Goal: Task Accomplishment & Management: Manage account settings

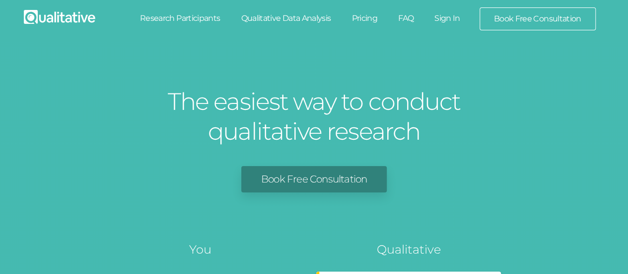
click at [450, 15] on link "Sign In" at bounding box center [447, 18] width 47 height 22
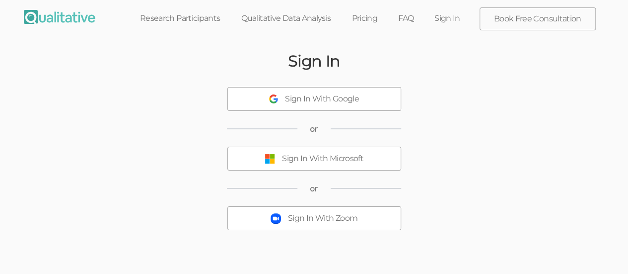
click at [342, 159] on div "Sign In With Microsoft" at bounding box center [322, 158] width 81 height 11
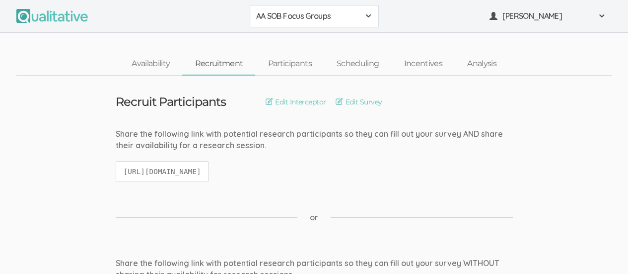
click at [371, 15] on span at bounding box center [369, 16] width 8 height 8
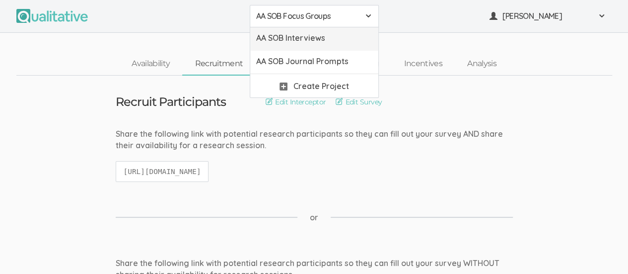
click at [330, 41] on span "AA SOB Interviews" at bounding box center [314, 37] width 116 height 11
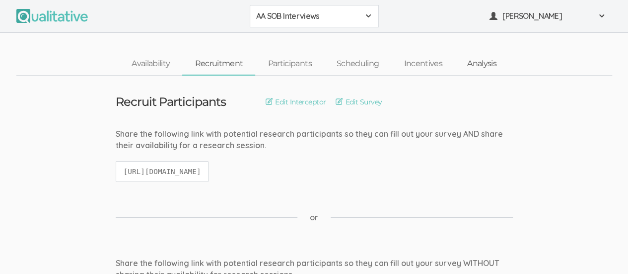
click at [485, 64] on link "Analysis" at bounding box center [482, 63] width 54 height 21
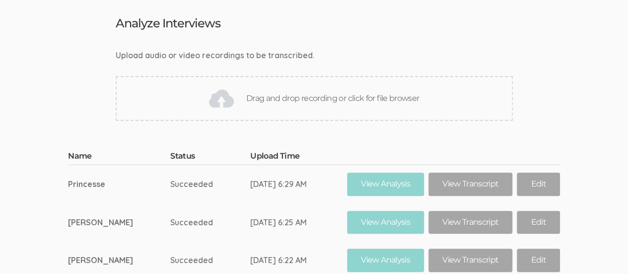
scroll to position [76, 0]
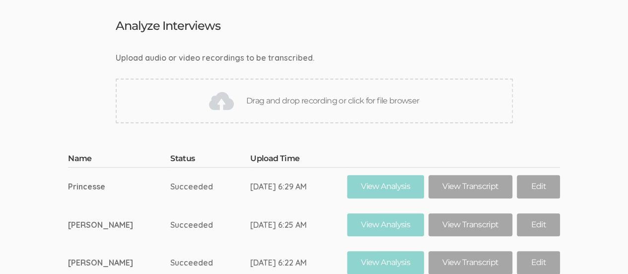
click at [310, 100] on div "Drag and drop recording or click for file browser" at bounding box center [314, 100] width 397 height 45
click at [328, 99] on div "Drag and drop recording or click for file browser" at bounding box center [314, 100] width 397 height 45
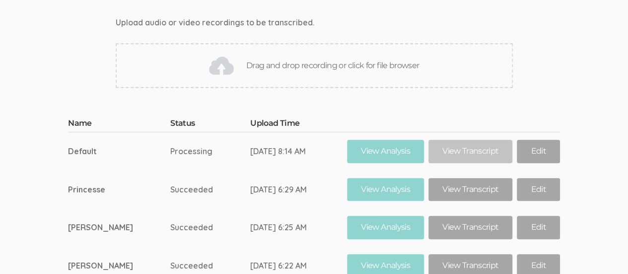
scroll to position [122, 0]
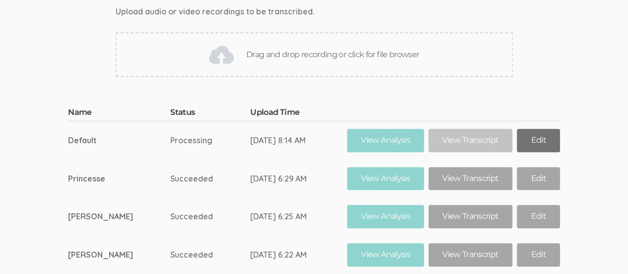
click at [533, 143] on link "Edit" at bounding box center [538, 140] width 43 height 23
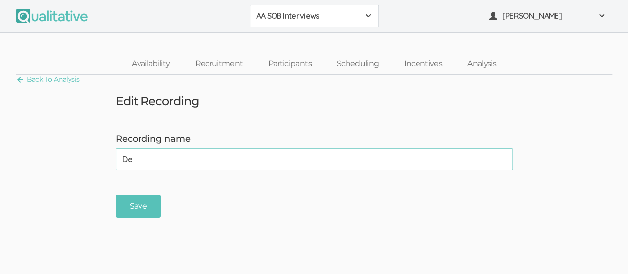
type input "D"
type input "Rose Marie"
click at [139, 201] on input "Save" at bounding box center [138, 206] width 45 height 23
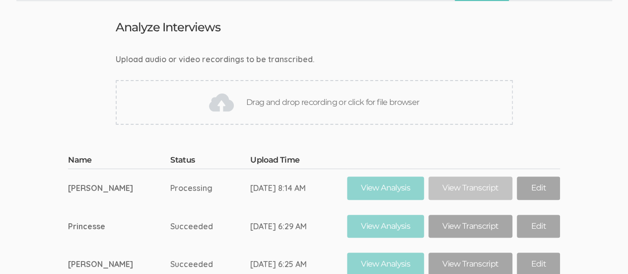
scroll to position [76, 0]
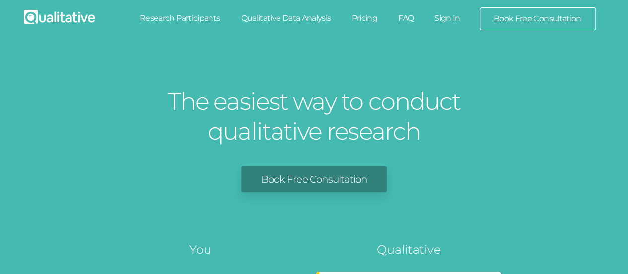
click at [451, 20] on link "Sign In" at bounding box center [447, 18] width 47 height 22
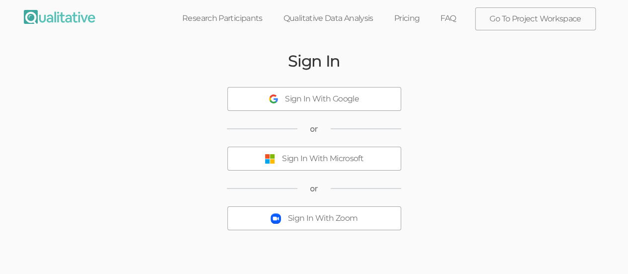
click at [352, 156] on div "Sign In With Microsoft" at bounding box center [322, 158] width 81 height 11
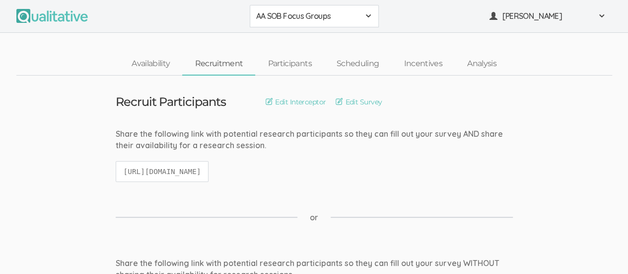
click at [368, 15] on span at bounding box center [369, 16] width 8 height 8
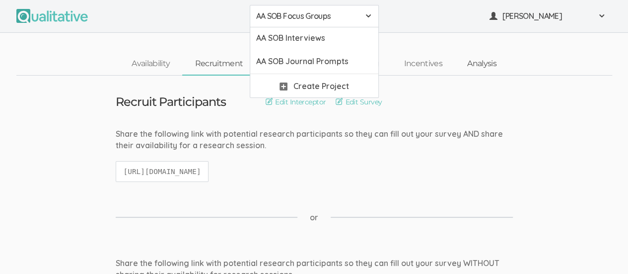
click at [483, 68] on link "Analysis" at bounding box center [482, 63] width 54 height 21
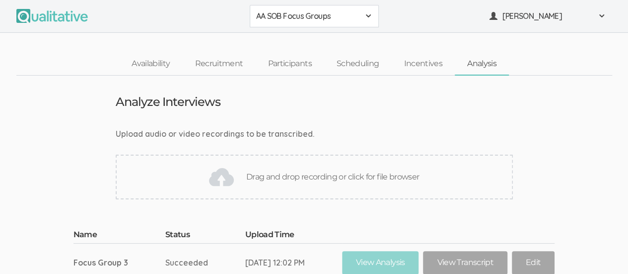
click at [367, 14] on span at bounding box center [369, 16] width 8 height 8
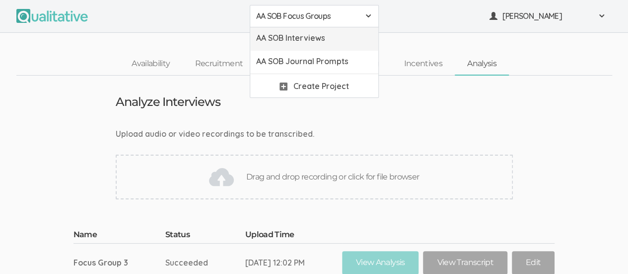
click at [334, 39] on span "AA SOB Interviews" at bounding box center [314, 37] width 116 height 11
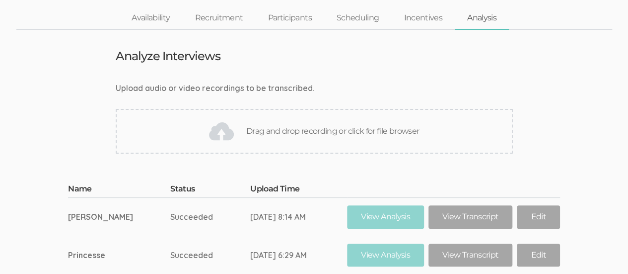
scroll to position [36, 0]
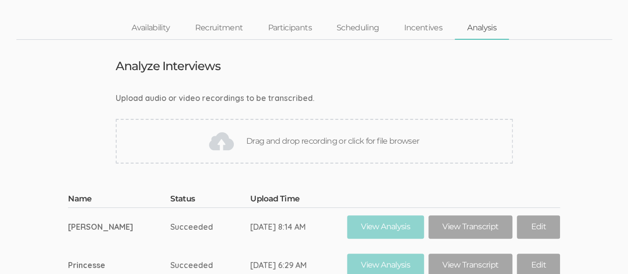
click at [352, 140] on div "Drag and drop recording or click for file browser" at bounding box center [314, 141] width 397 height 45
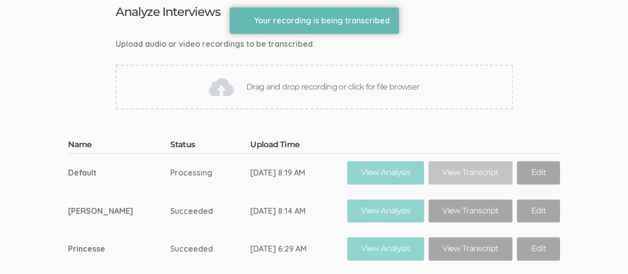
scroll to position [92, 0]
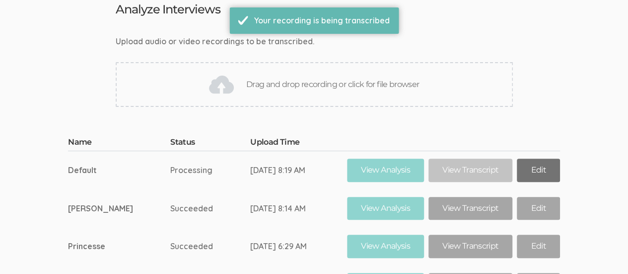
click at [535, 170] on link "Edit" at bounding box center [538, 169] width 43 height 23
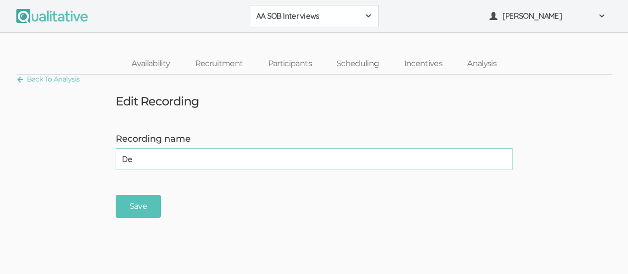
type input "D"
type input "Sarah"
click at [146, 203] on input "Save" at bounding box center [138, 206] width 45 height 23
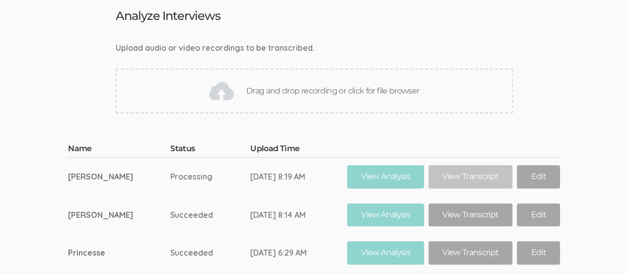
scroll to position [82, 0]
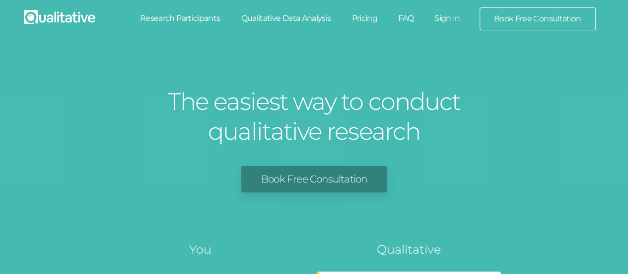
click at [452, 21] on link "Sign In" at bounding box center [447, 18] width 47 height 22
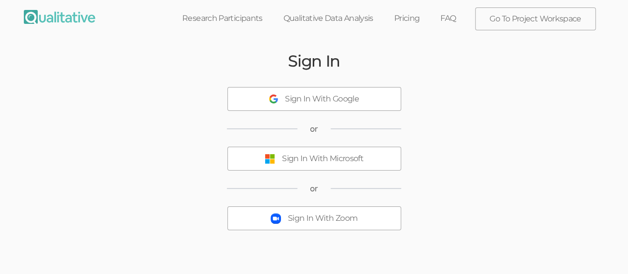
click at [347, 157] on div "Sign In With Microsoft" at bounding box center [322, 158] width 81 height 11
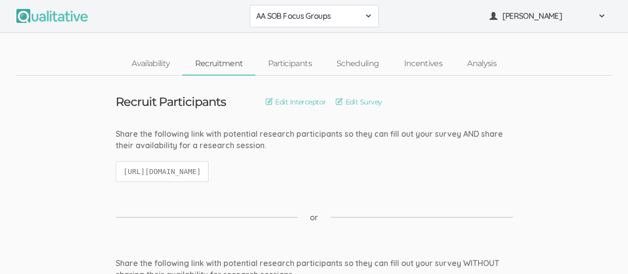
click at [369, 14] on span at bounding box center [369, 16] width 8 height 8
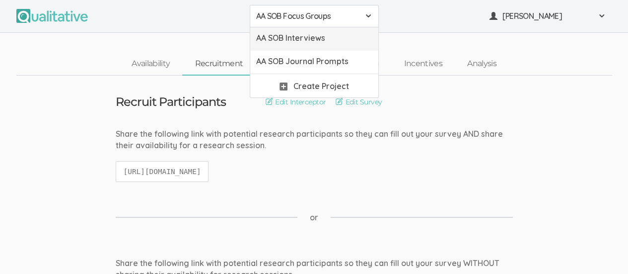
click at [344, 38] on span "AA SOB Interviews" at bounding box center [314, 37] width 116 height 11
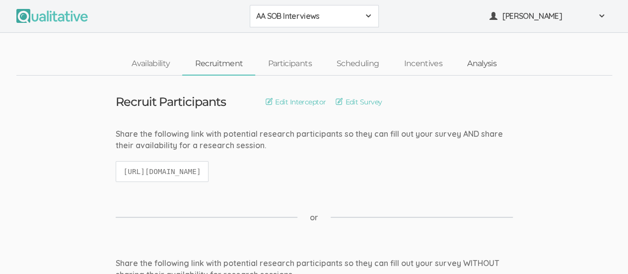
click at [486, 65] on link "Analysis" at bounding box center [482, 63] width 54 height 21
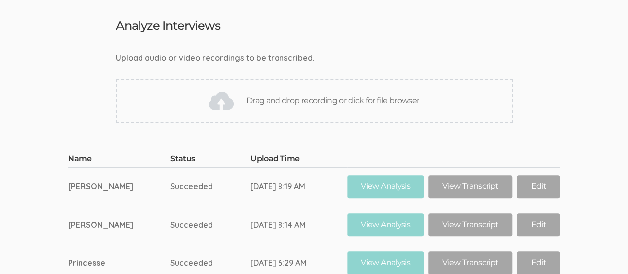
scroll to position [78, 0]
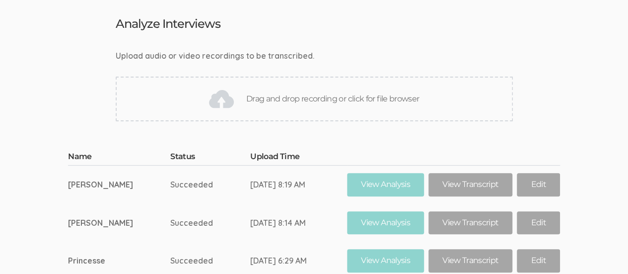
click at [345, 95] on div "Drag and drop recording or click for file browser" at bounding box center [314, 99] width 397 height 45
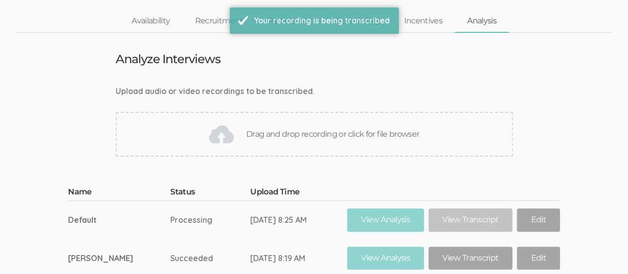
scroll to position [43, 0]
click at [533, 215] on link "Edit" at bounding box center [538, 219] width 43 height 23
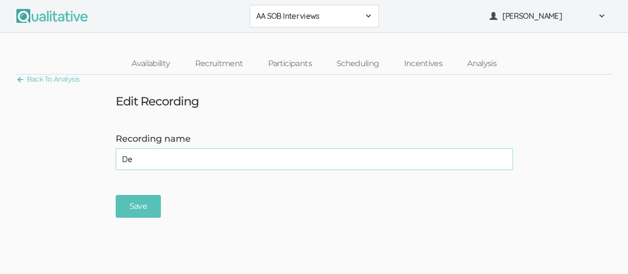
type input "D"
type input "Shanija"
click at [139, 205] on input "Save" at bounding box center [138, 206] width 45 height 23
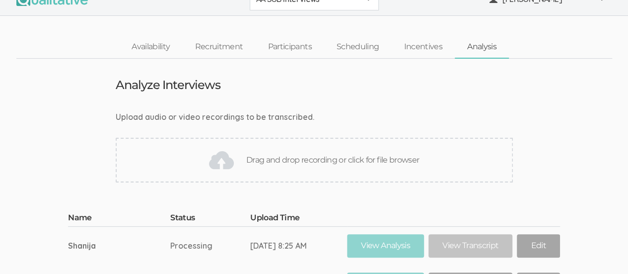
scroll to position [64, 0]
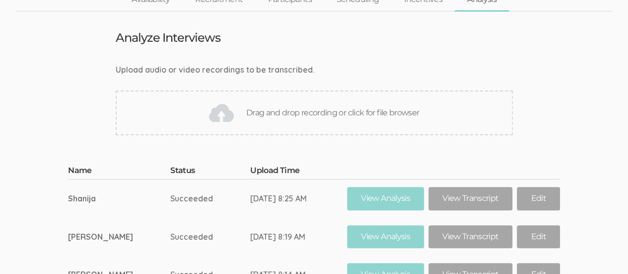
click at [312, 111] on div "Drag and drop recording or click for file browser" at bounding box center [314, 112] width 397 height 45
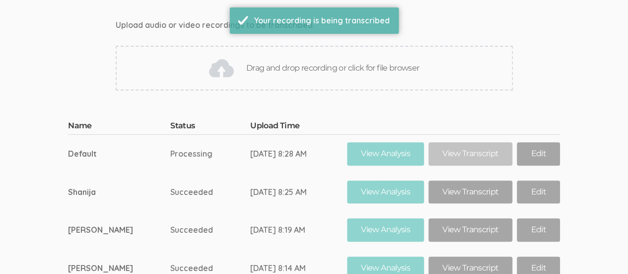
scroll to position [110, 0]
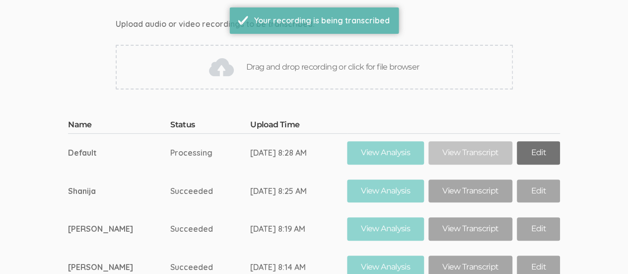
click at [534, 150] on link "Edit" at bounding box center [538, 152] width 43 height 23
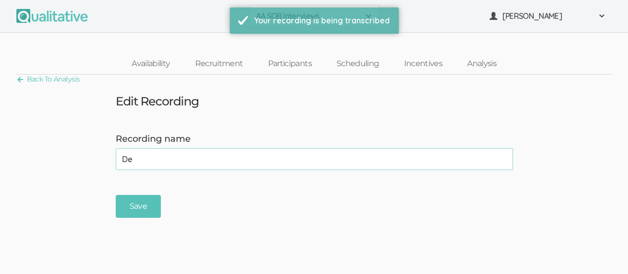
type input "D"
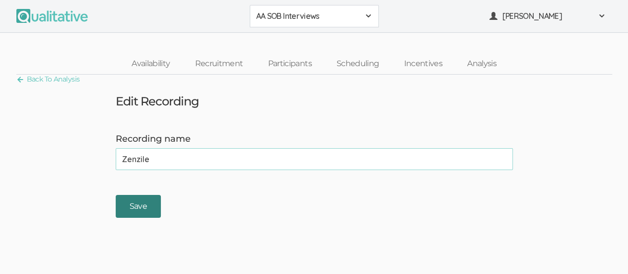
type input "Zenzile"
click at [143, 202] on input "Save" at bounding box center [138, 206] width 45 height 23
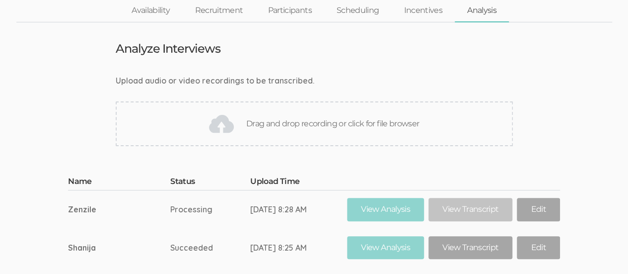
scroll to position [54, 0]
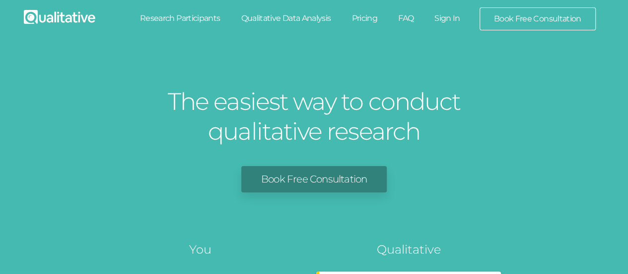
click at [451, 14] on link "Sign In" at bounding box center [447, 18] width 47 height 22
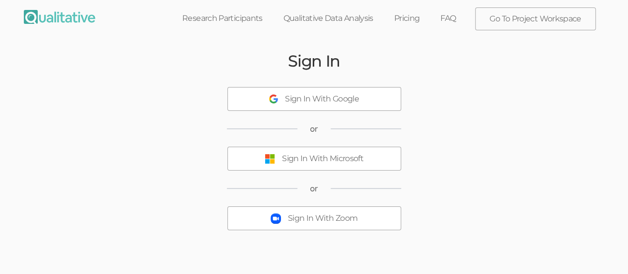
click at [349, 161] on div "Sign In With Microsoft" at bounding box center [322, 158] width 81 height 11
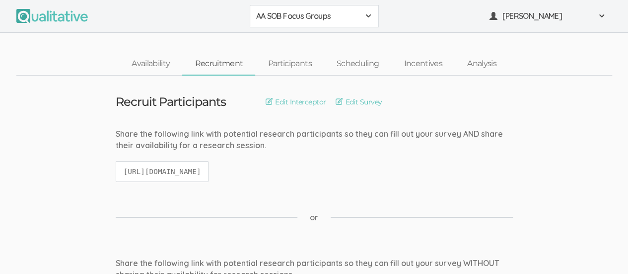
click at [367, 18] on span at bounding box center [369, 16] width 8 height 8
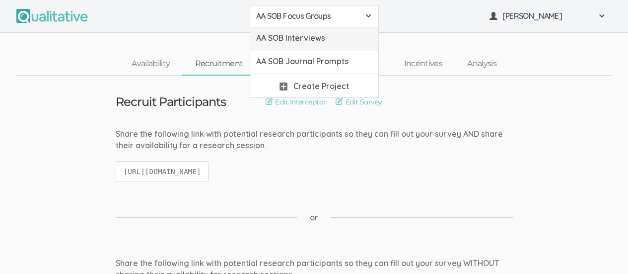
click at [343, 38] on span "AA SOB Interviews" at bounding box center [314, 37] width 116 height 11
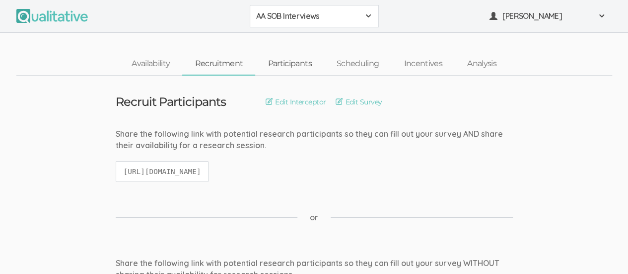
click at [295, 69] on link "Participants" at bounding box center [289, 63] width 69 height 21
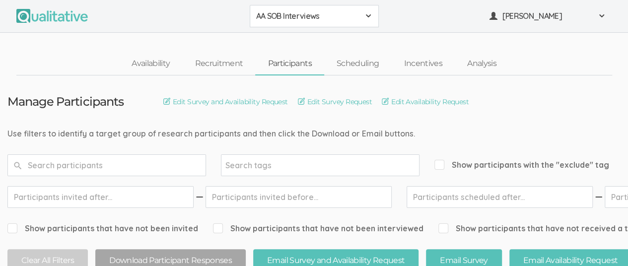
click at [364, 18] on div "AA SOB Interviews" at bounding box center [314, 15] width 116 height 11
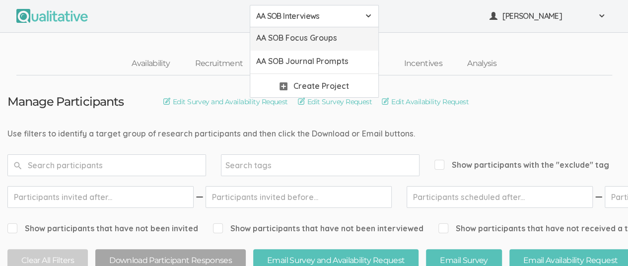
click at [336, 38] on span "AA SOB Focus Groups" at bounding box center [314, 37] width 116 height 11
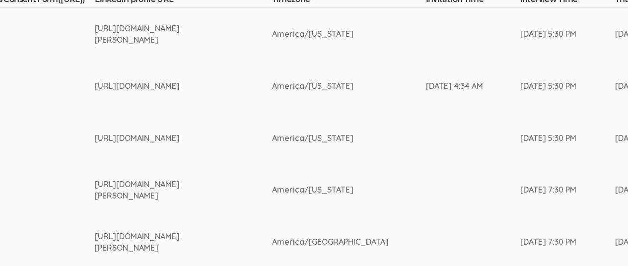
scroll to position [294, 1750]
drag, startPoint x: 96, startPoint y: 129, endPoint x: 156, endPoint y: 147, distance: 62.2
click at [156, 144] on div "https://www.linkedin.com/in/shanija-c-023630263/" at bounding box center [166, 138] width 140 height 11
copy div "https://www.linkedin.com/in/shanija-c-023630263/"
